Goal: Browse casually

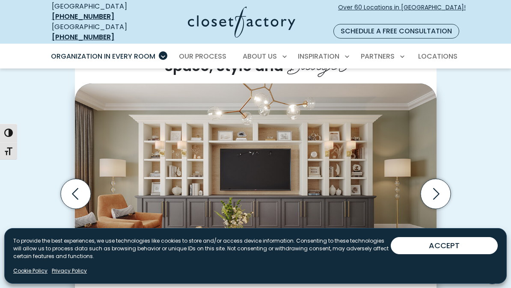
scroll to position [217, 0]
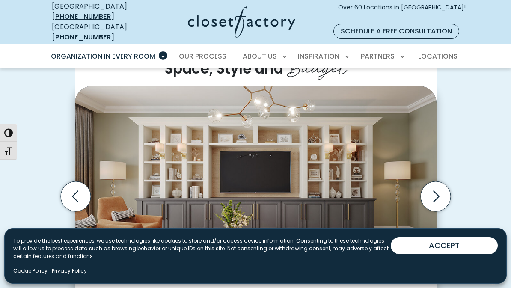
click at [442, 182] on icon "Next slide" at bounding box center [435, 197] width 30 height 30
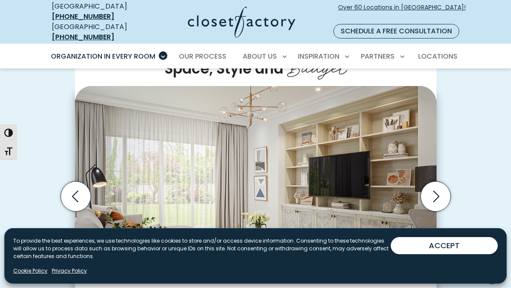
click at [437, 194] on icon "Next slide" at bounding box center [435, 197] width 30 height 30
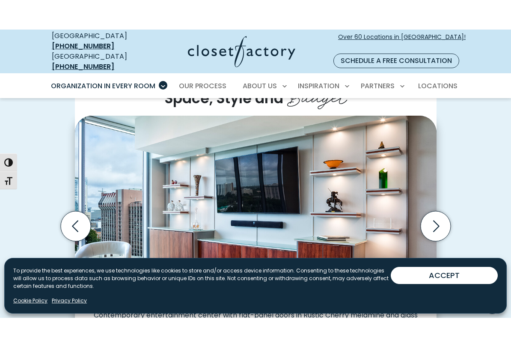
scroll to position [221, 0]
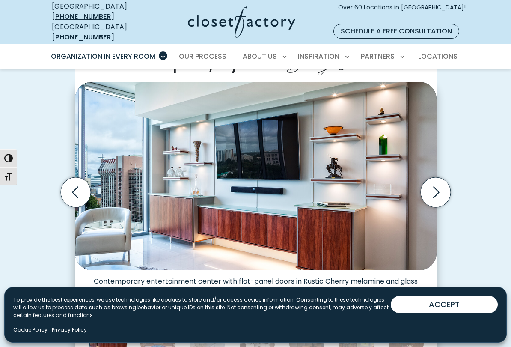
click at [440, 184] on icon "Next slide" at bounding box center [435, 192] width 30 height 30
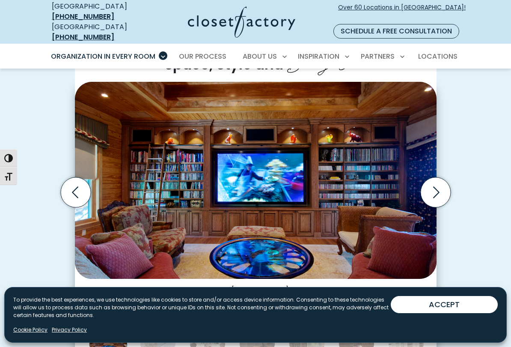
click at [435, 191] on icon "Next slide" at bounding box center [435, 192] width 30 height 30
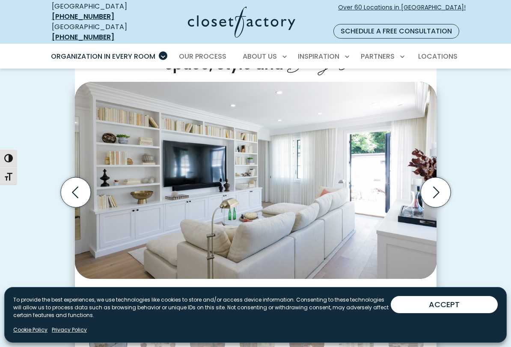
click at [436, 186] on icon "Next slide" at bounding box center [436, 192] width 6 height 12
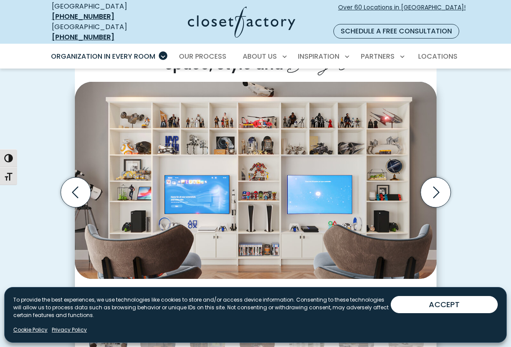
click at [438, 186] on icon "Next slide" at bounding box center [436, 192] width 6 height 12
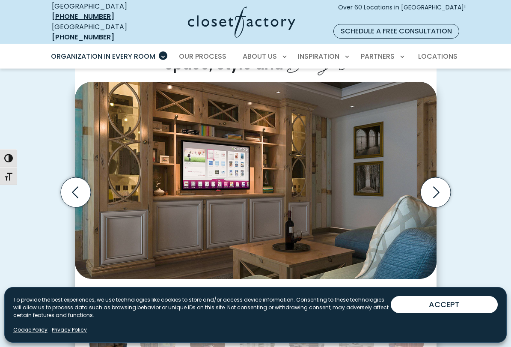
click at [435, 183] on icon "Next slide" at bounding box center [435, 192] width 30 height 30
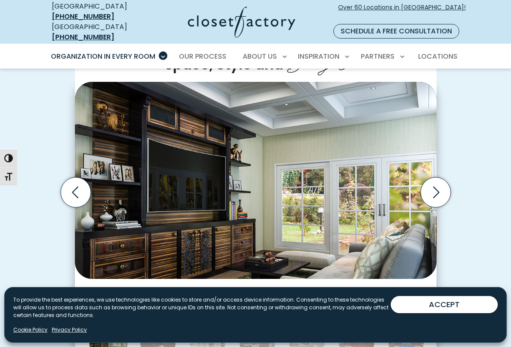
click at [433, 185] on icon "Next slide" at bounding box center [435, 192] width 30 height 30
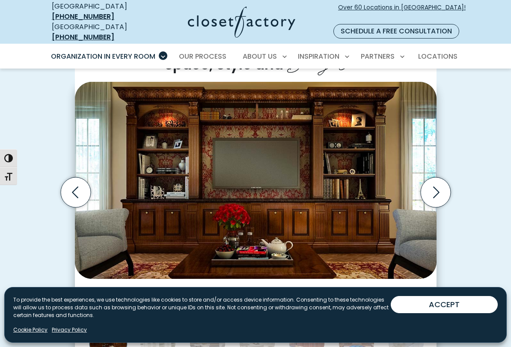
click at [434, 184] on icon "Next slide" at bounding box center [435, 192] width 30 height 30
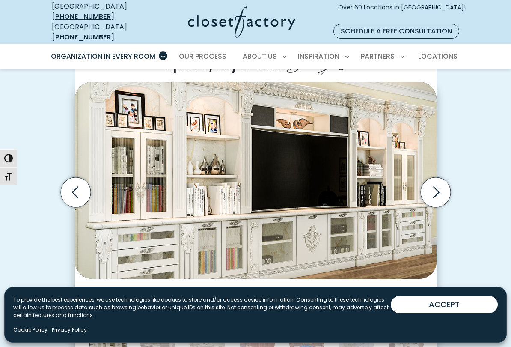
click at [435, 188] on icon "Next slide" at bounding box center [435, 192] width 30 height 30
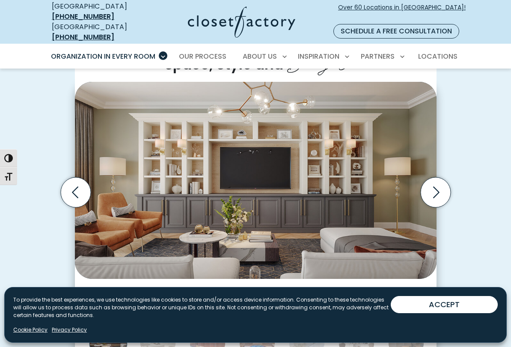
click at [438, 185] on icon "Next slide" at bounding box center [435, 192] width 30 height 30
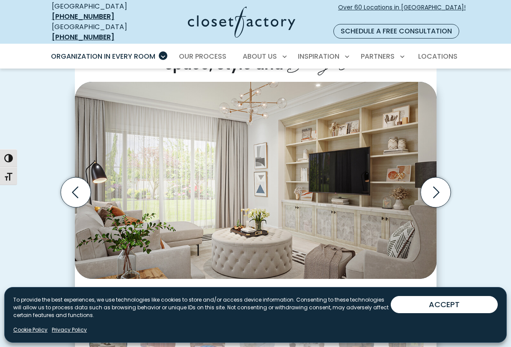
click at [436, 187] on icon "Next slide" at bounding box center [435, 192] width 30 height 30
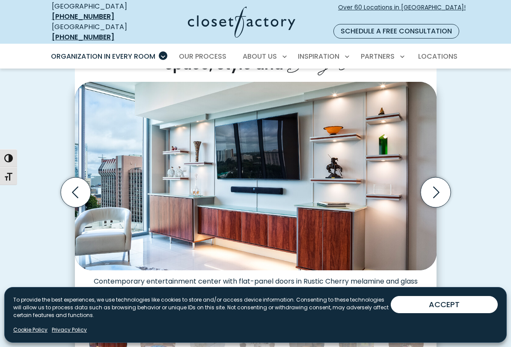
click at [436, 187] on icon "Next slide" at bounding box center [435, 192] width 30 height 30
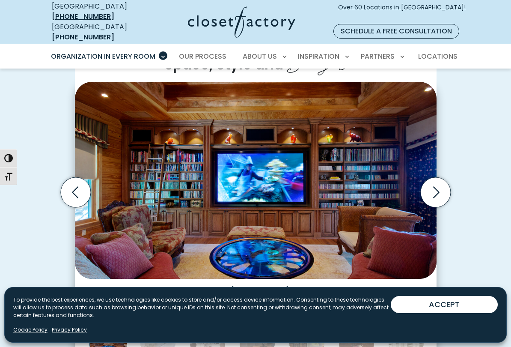
click at [437, 186] on icon "Next slide" at bounding box center [436, 192] width 6 height 12
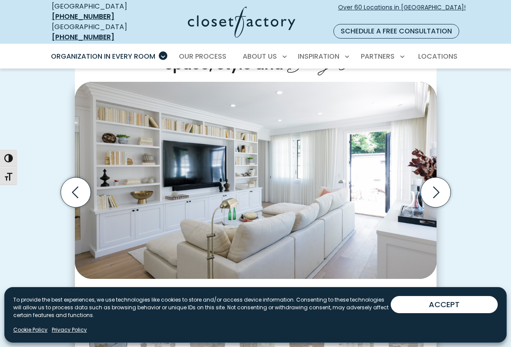
click at [435, 188] on icon "Next slide" at bounding box center [435, 192] width 30 height 30
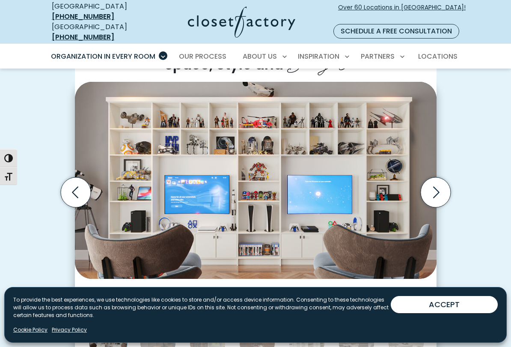
click at [438, 188] on icon "Next slide" at bounding box center [435, 192] width 30 height 30
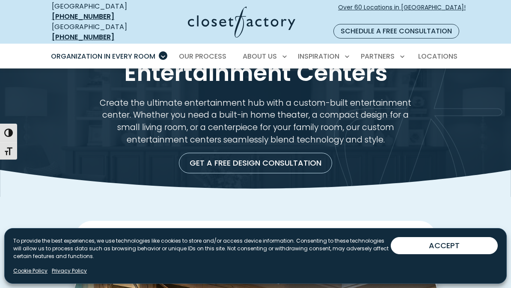
scroll to position [0, 0]
